Goal: Information Seeking & Learning: Check status

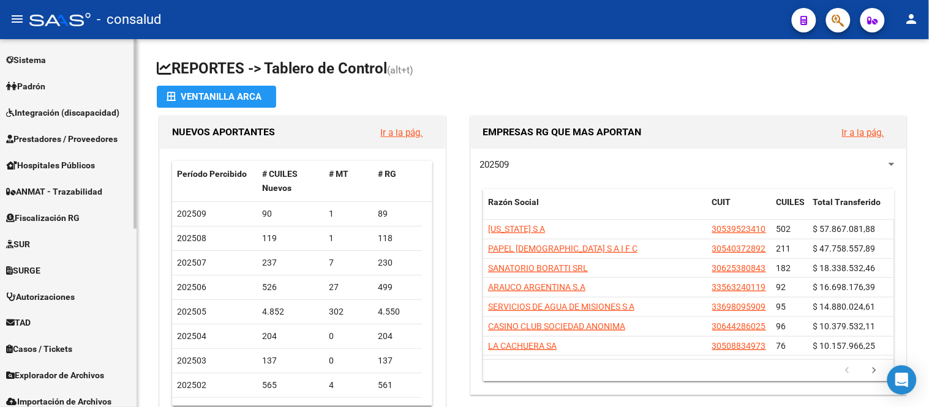
scroll to position [340, 0]
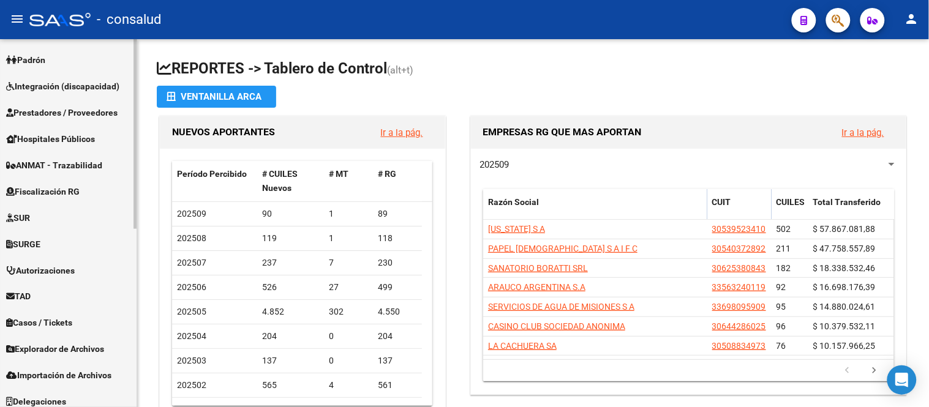
click at [58, 187] on span "Fiscalización RG" at bounding box center [42, 191] width 73 height 13
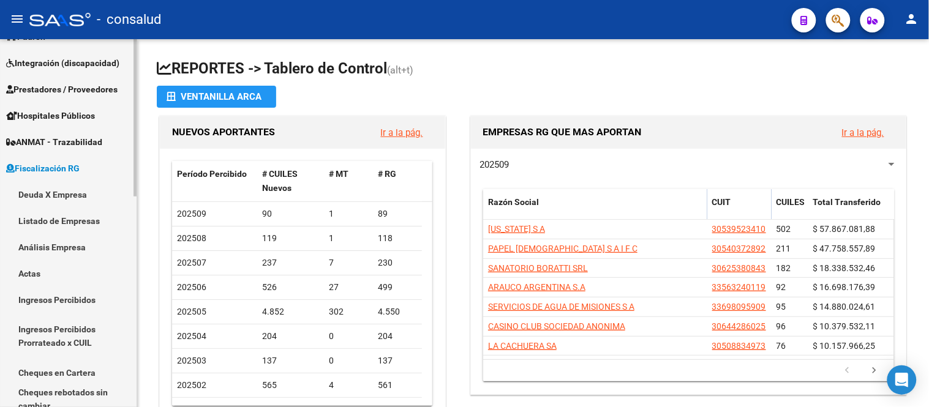
scroll to position [156, 0]
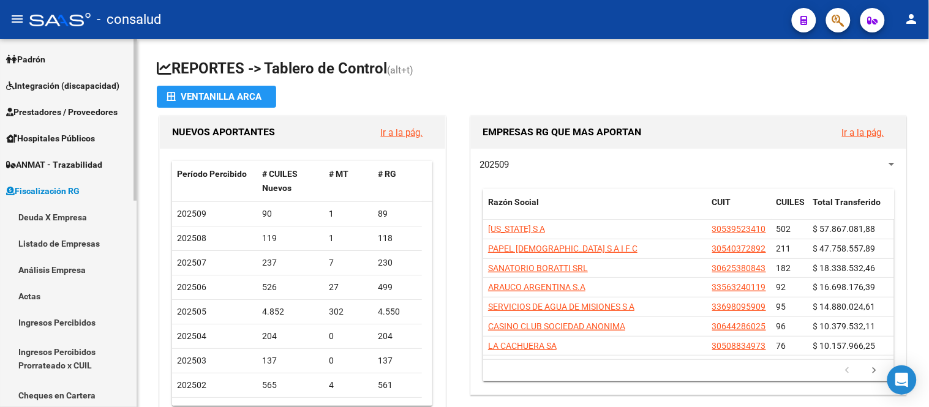
click at [65, 265] on link "Análisis Empresa" at bounding box center [68, 270] width 137 height 26
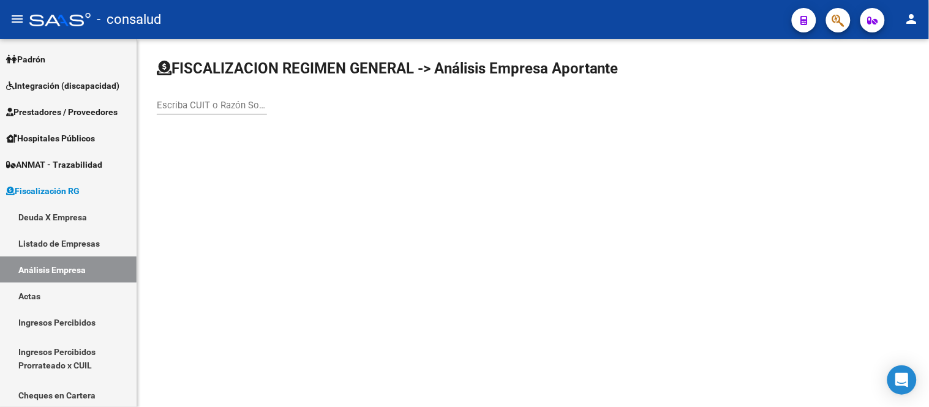
click at [168, 107] on input "Escriba CUIT o Razón Social para buscar" at bounding box center [212, 105] width 110 height 11
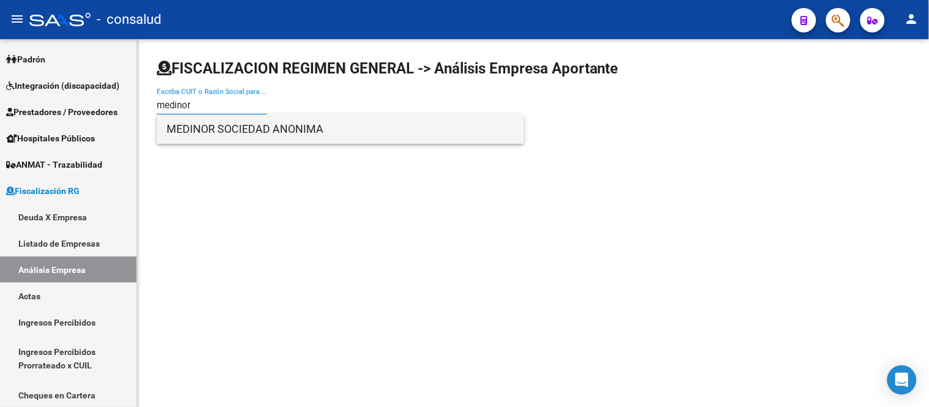
type input "medinor"
click at [284, 119] on span "MEDINOR SOCIEDAD ANONIMA" at bounding box center [341, 129] width 348 height 29
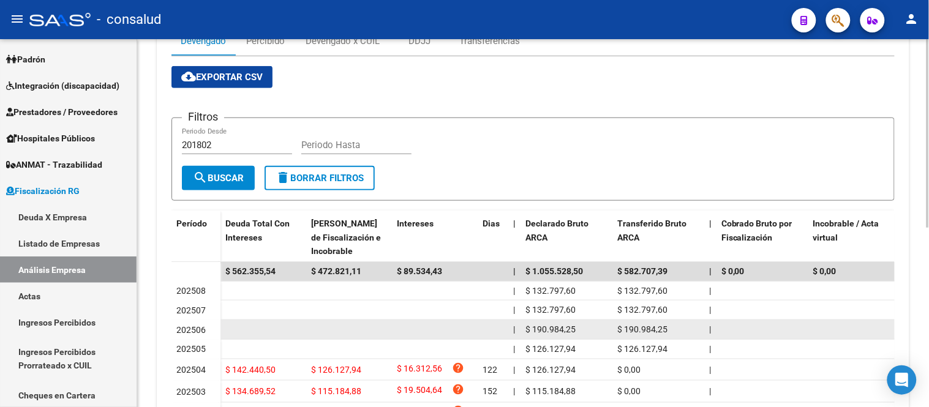
scroll to position [216, 0]
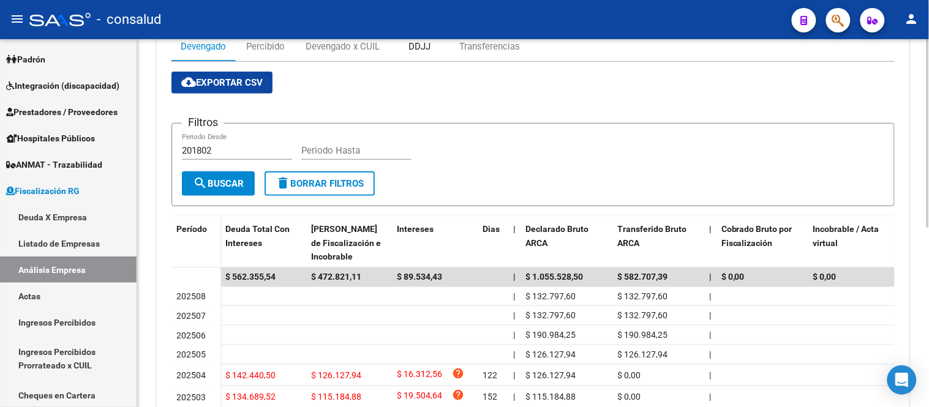
click at [421, 43] on div "DDJJ" at bounding box center [419, 46] width 22 height 13
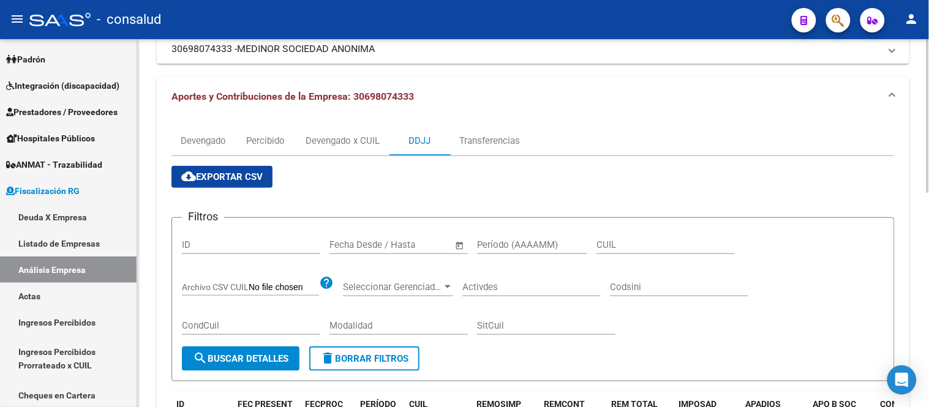
scroll to position [0, 0]
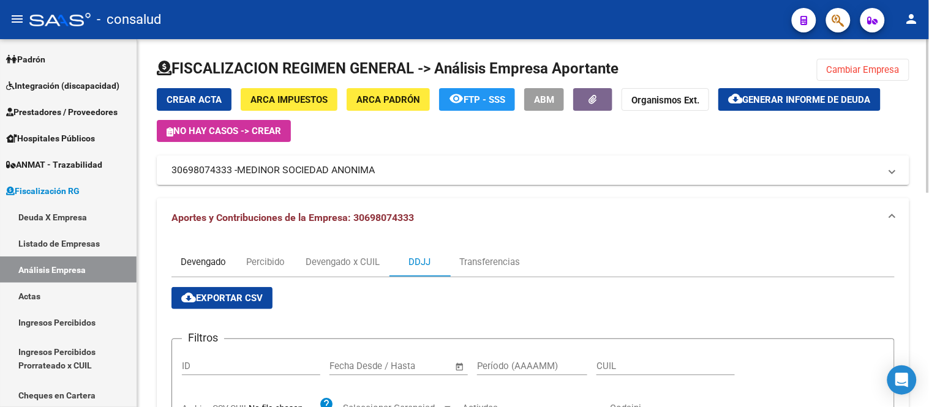
click at [191, 260] on div "Devengado" at bounding box center [203, 261] width 45 height 13
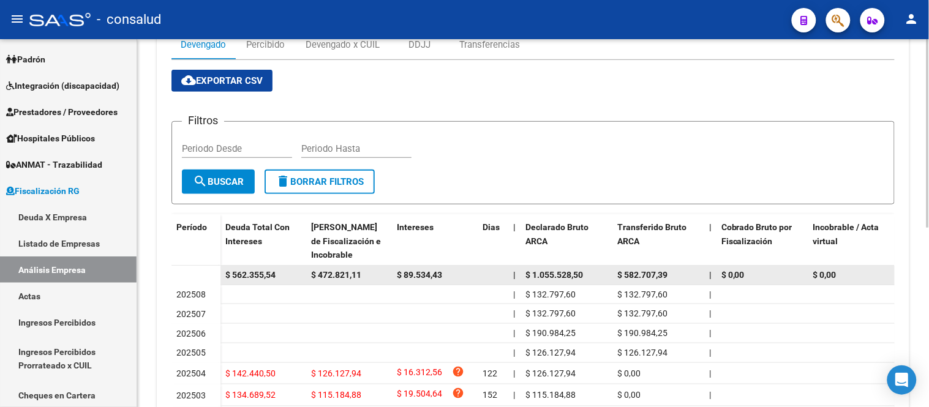
scroll to position [352, 0]
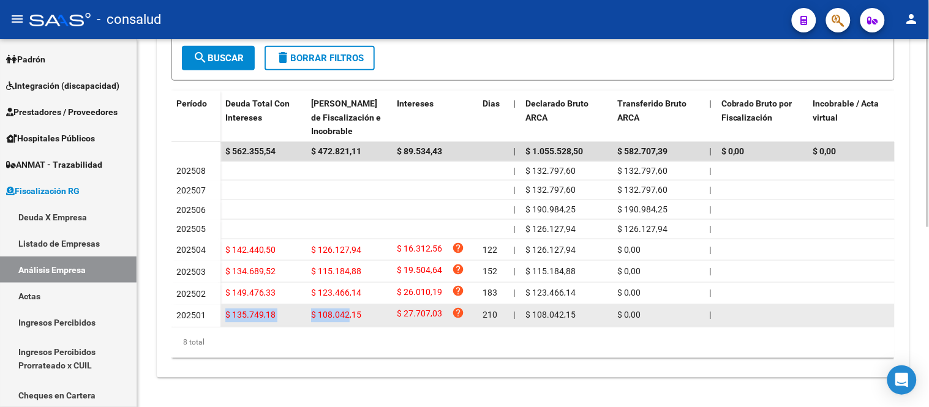
drag, startPoint x: 224, startPoint y: 305, endPoint x: 438, endPoint y: 305, distance: 214.3
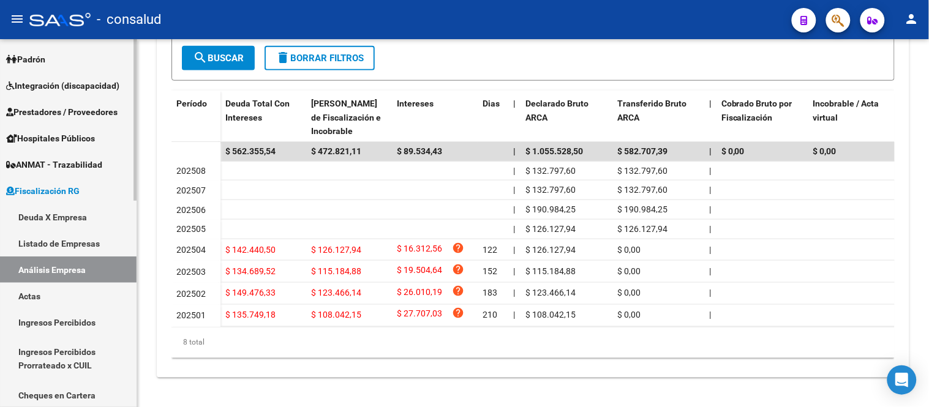
drag, startPoint x: 432, startPoint y: 305, endPoint x: 83, endPoint y: 369, distance: 354.8
click at [429, 307] on span "$ 27.707,03" at bounding box center [419, 315] width 45 height 17
